Goal: Navigation & Orientation: Find specific page/section

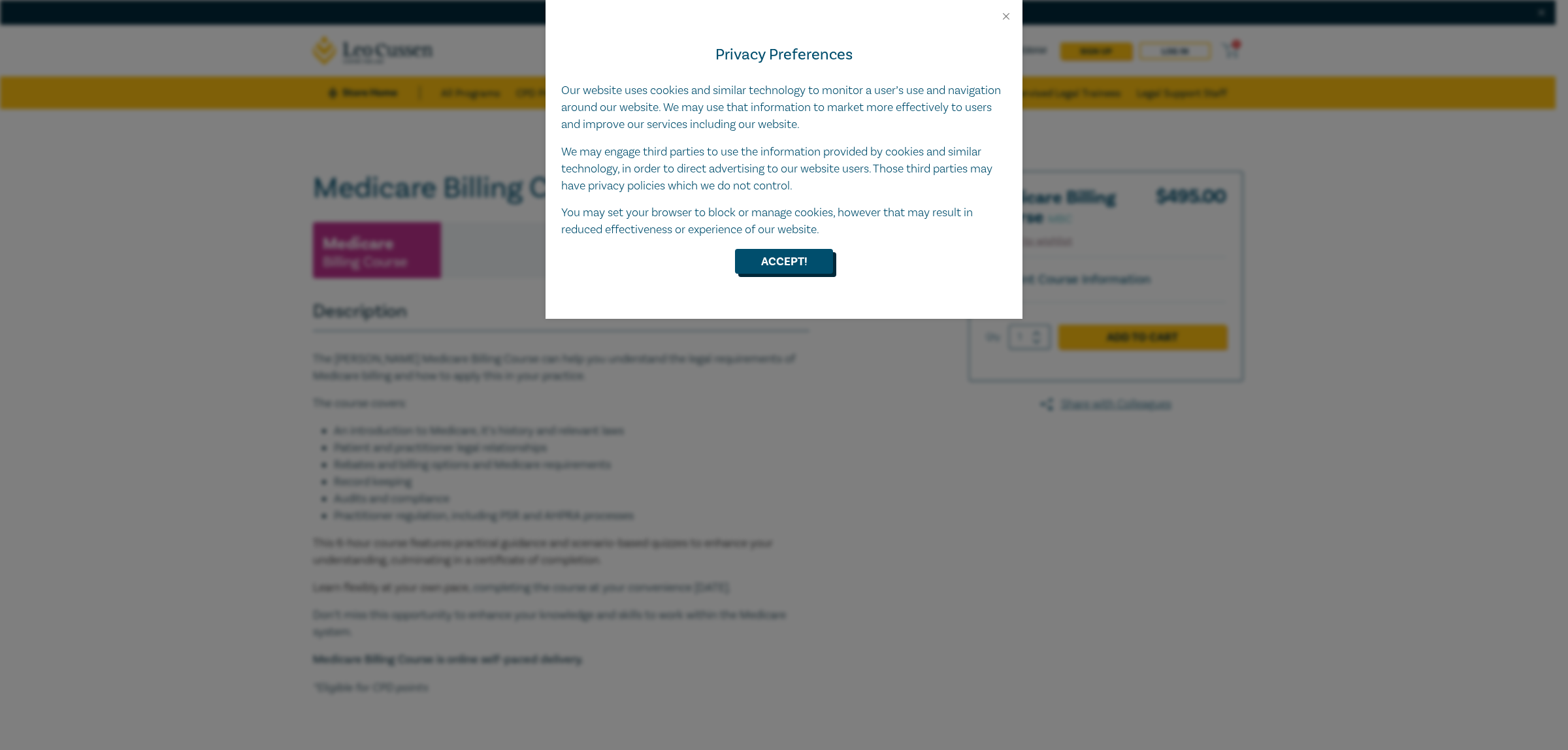
drag, startPoint x: 788, startPoint y: 256, endPoint x: 820, endPoint y: 250, distance: 32.6
click at [800, 256] on button "Accept!" at bounding box center [784, 261] width 98 height 25
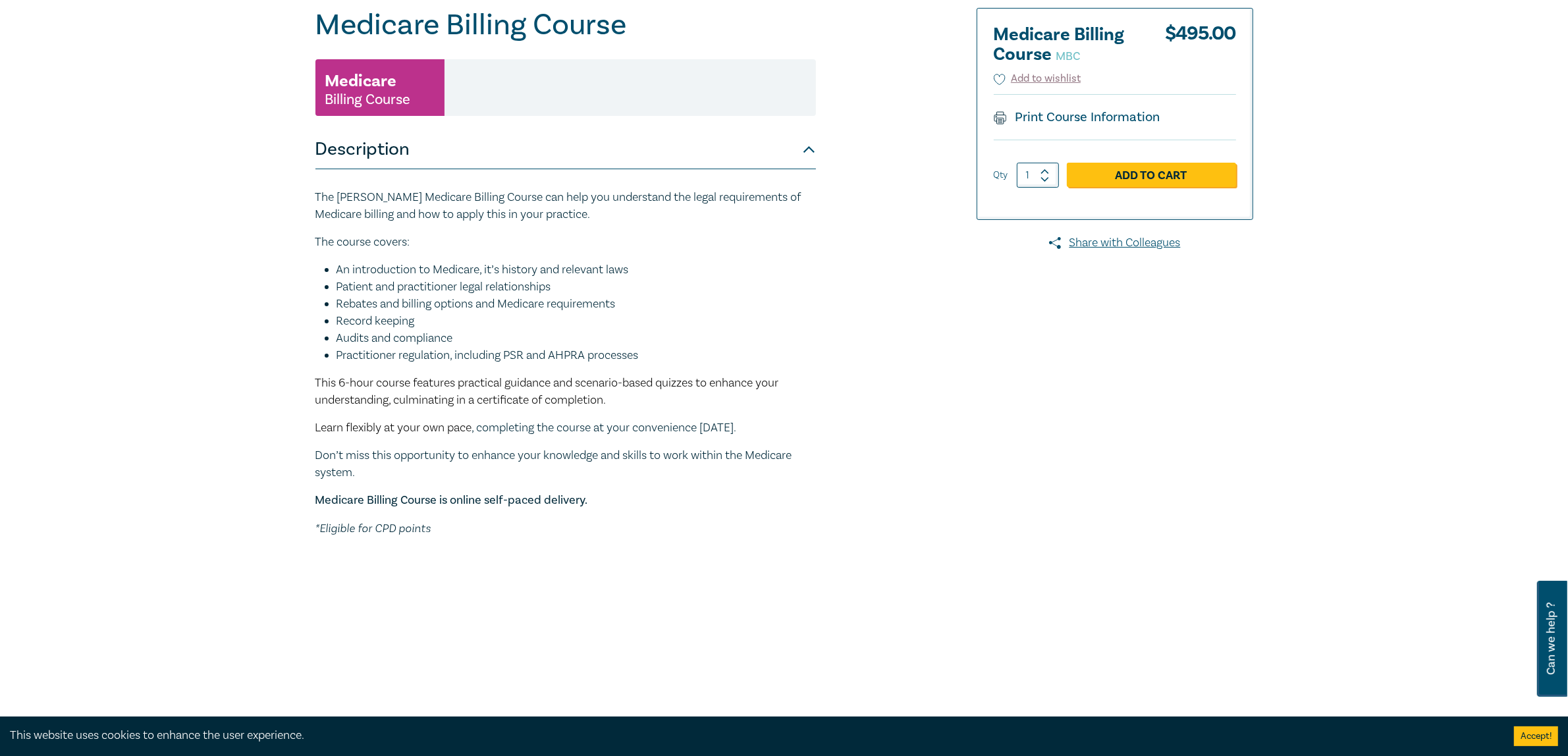
scroll to position [82, 0]
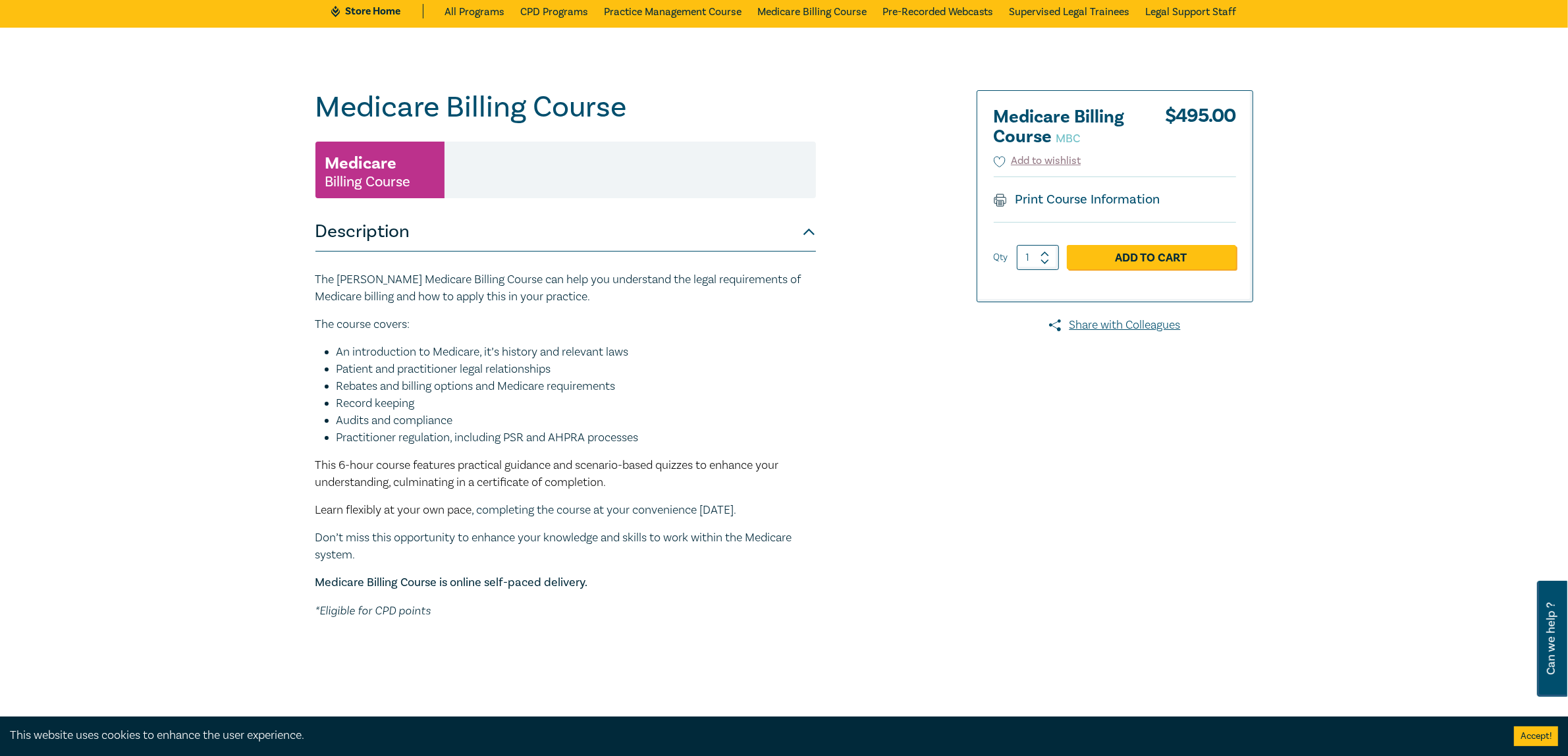
drag, startPoint x: 844, startPoint y: 495, endPoint x: 842, endPoint y: 502, distance: 7.3
click at [841, 501] on div "Medicare Billing Course MBC Medicare Billing Course Medicare Billing Course MBC…" at bounding box center [625, 419] width 635 height 659
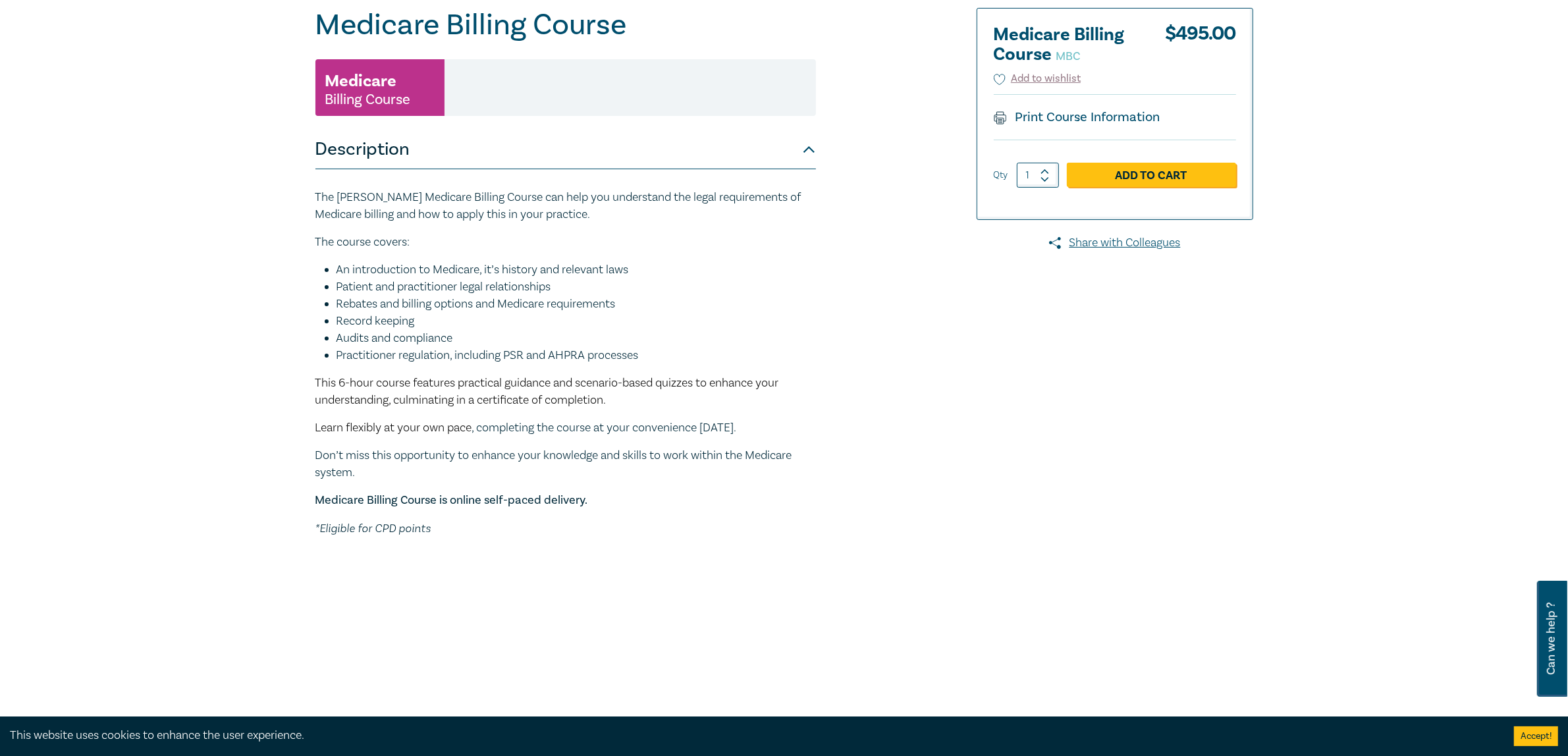
scroll to position [0, 0]
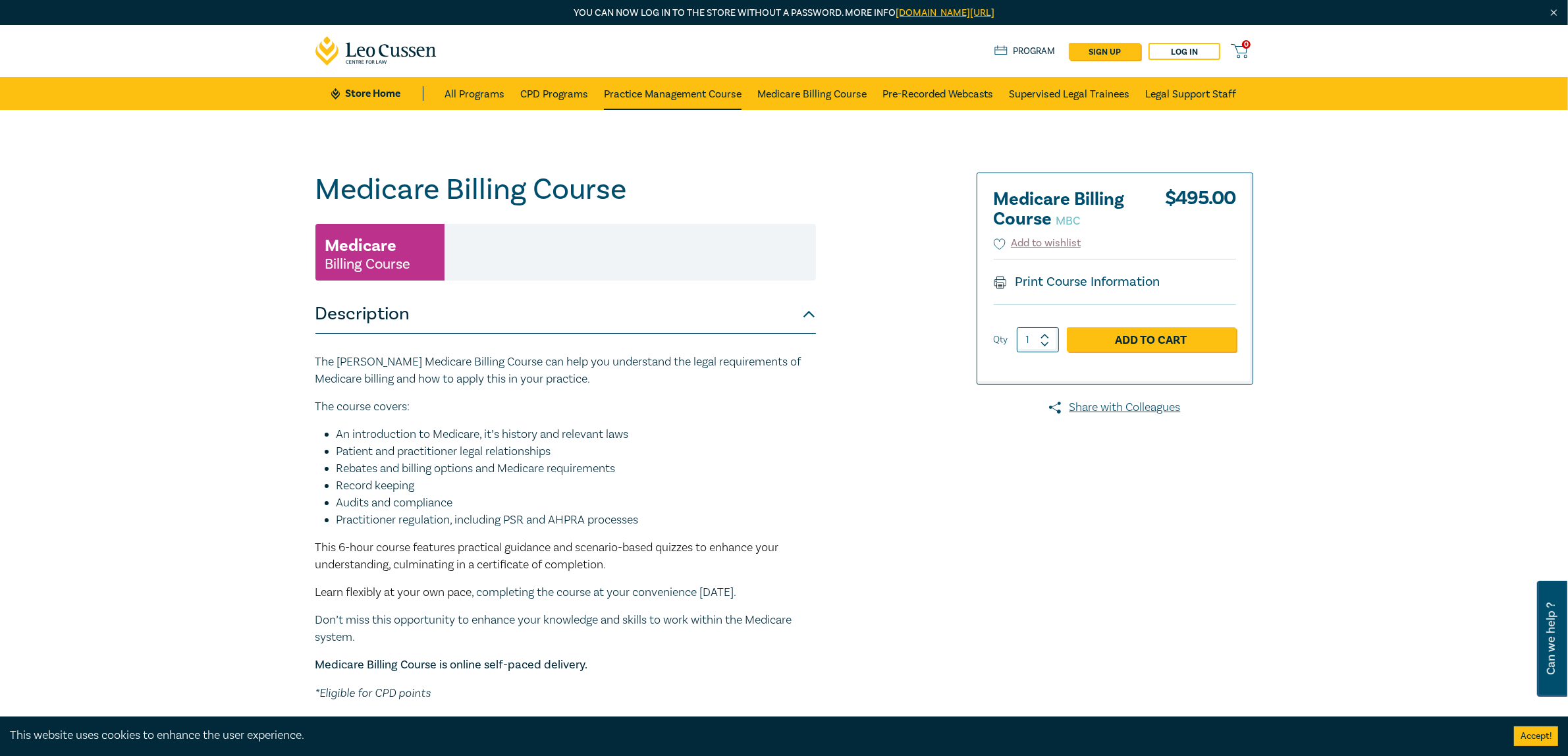
click at [675, 96] on link "Practice Management Course" at bounding box center [673, 94] width 138 height 33
click at [497, 93] on link "All Programs" at bounding box center [475, 94] width 60 height 33
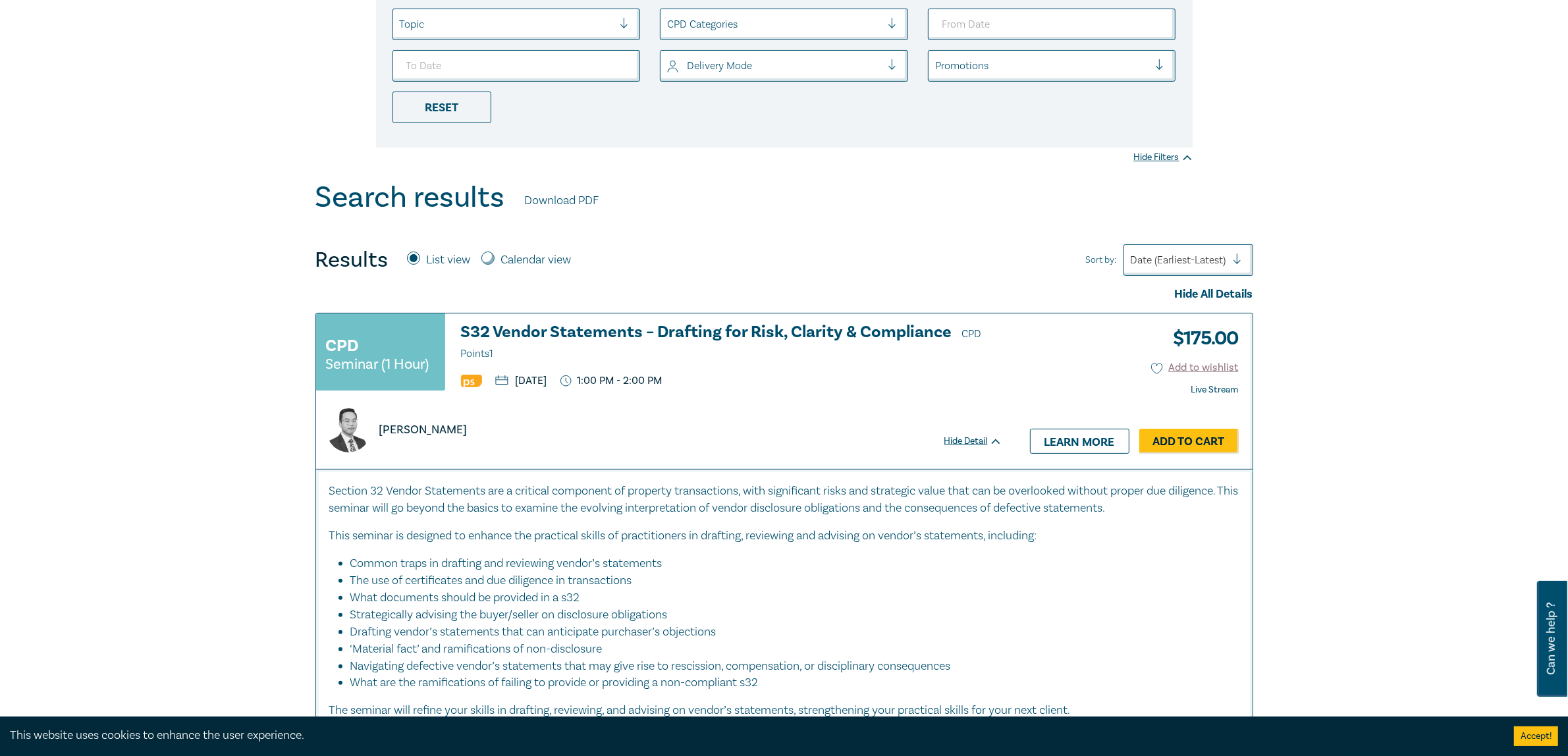
scroll to position [494, 0]
